Goal: Find specific page/section: Find specific page/section

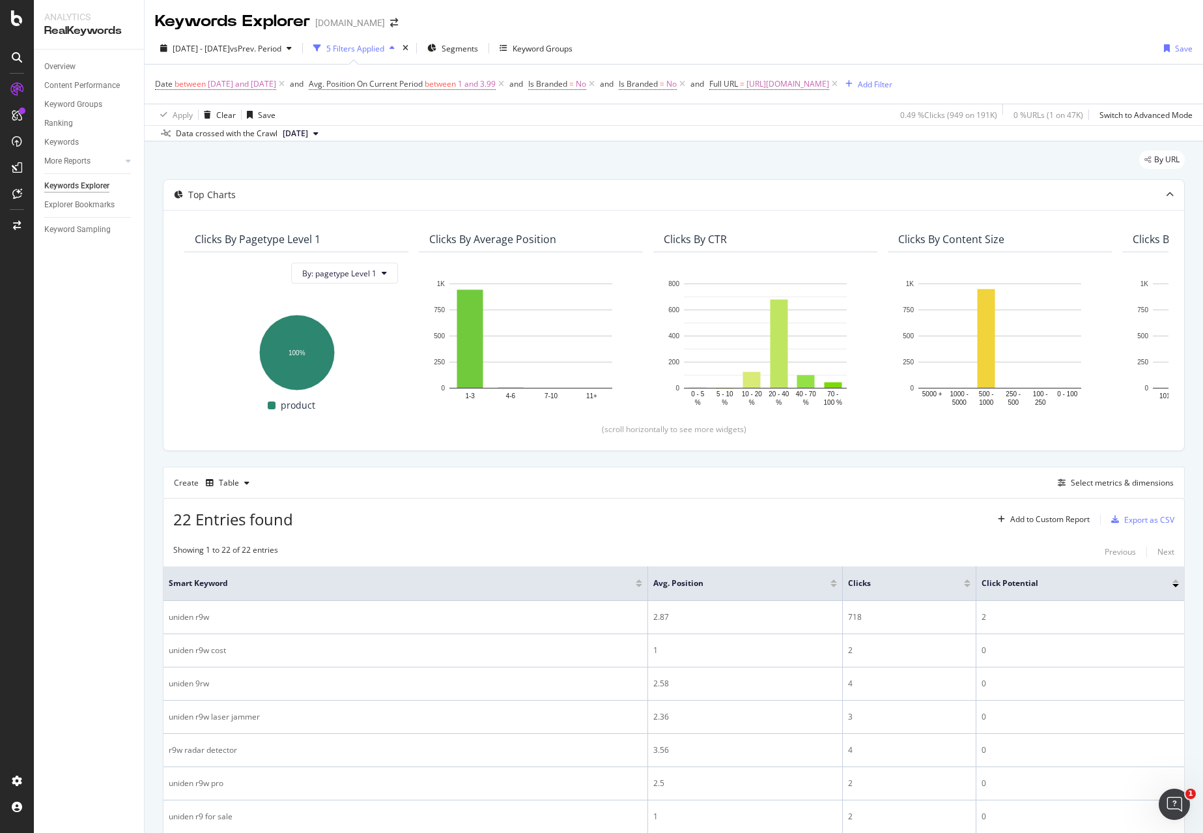
scroll to position [592, 0]
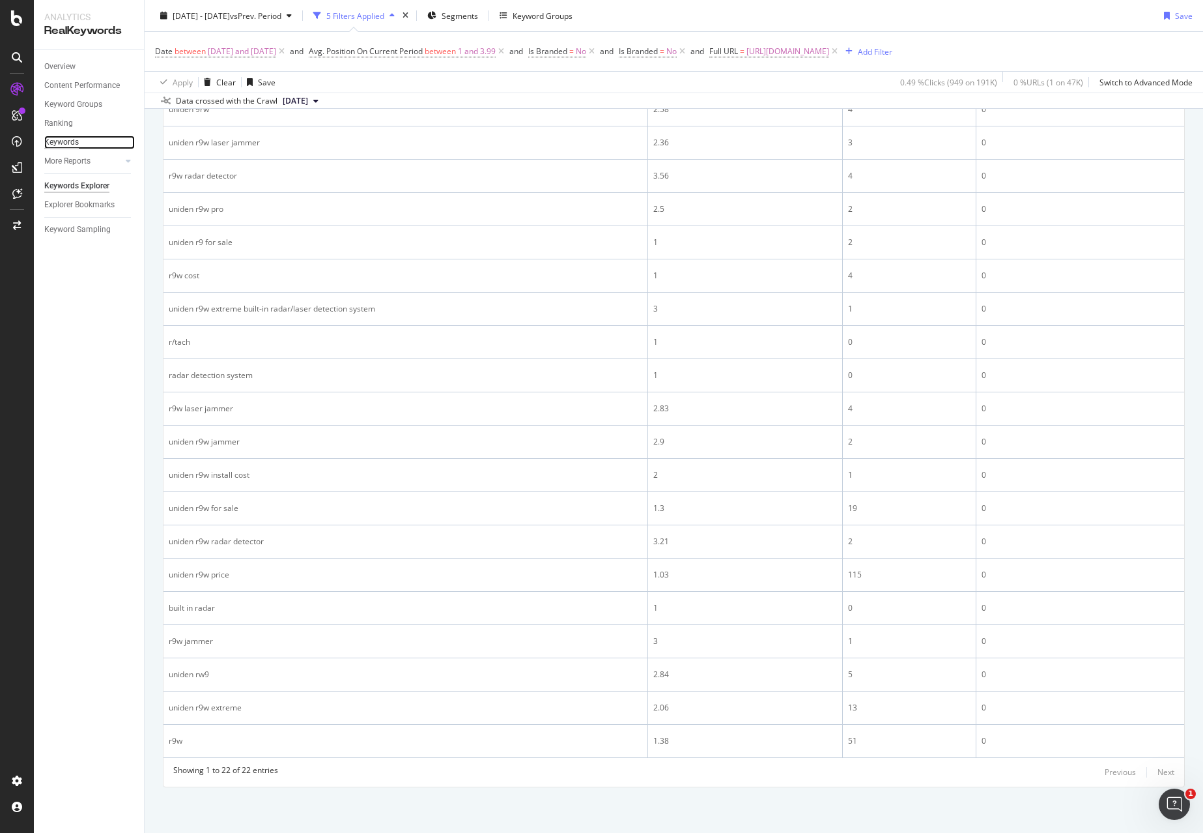
click at [68, 141] on div "Keywords" at bounding box center [61, 143] width 35 height 14
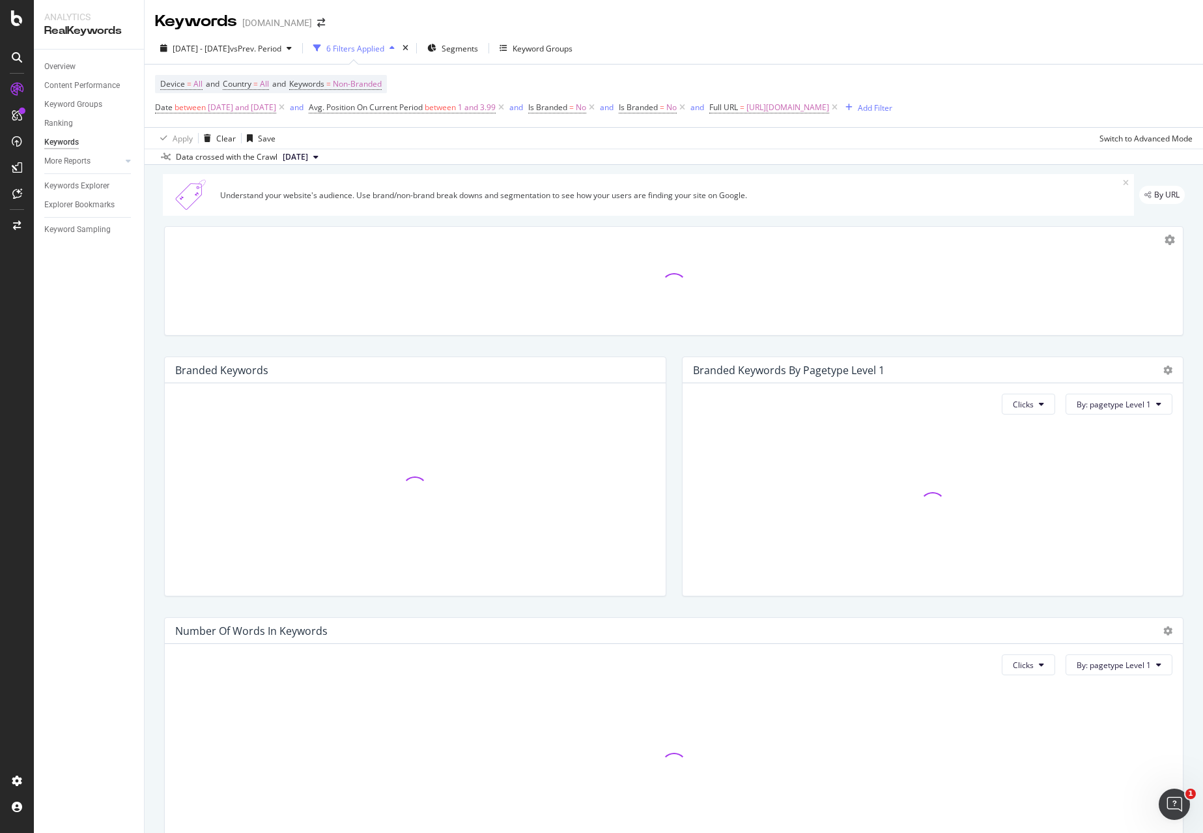
click at [308, 163] on span "[DATE]" at bounding box center [295, 157] width 25 height 12
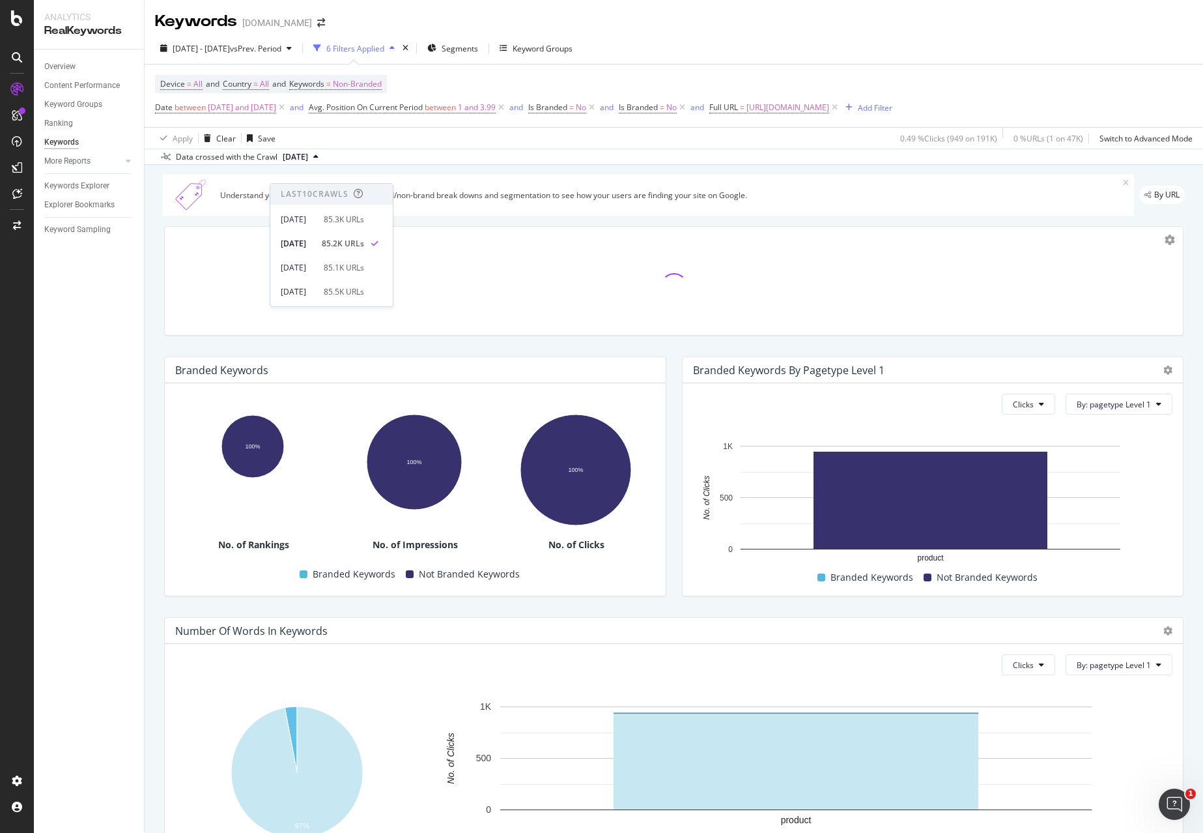
click at [85, 261] on div "Overview Content Performance Keyword Groups Ranking Keywords More Reports Count…" at bounding box center [89, 441] width 110 height 783
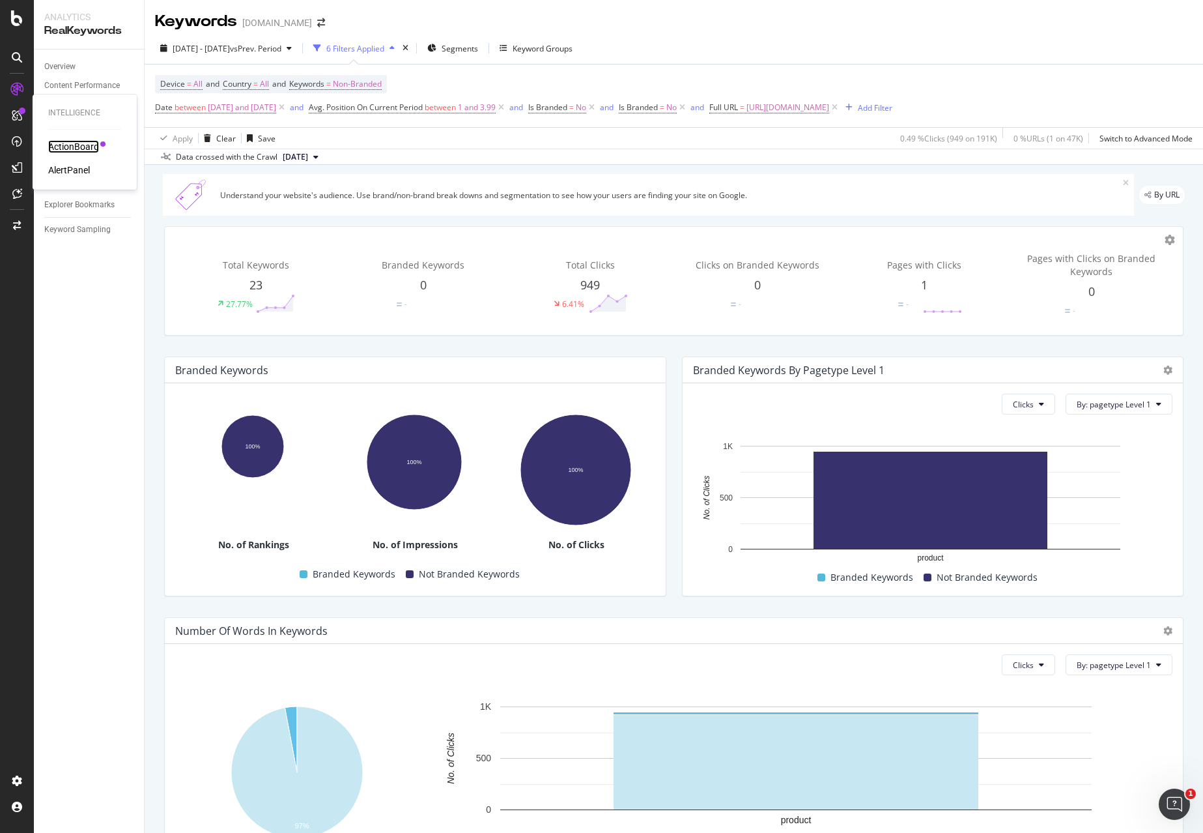
click at [66, 143] on div "ActionBoard" at bounding box center [73, 146] width 51 height 13
